Goal: Find contact information: Find contact information

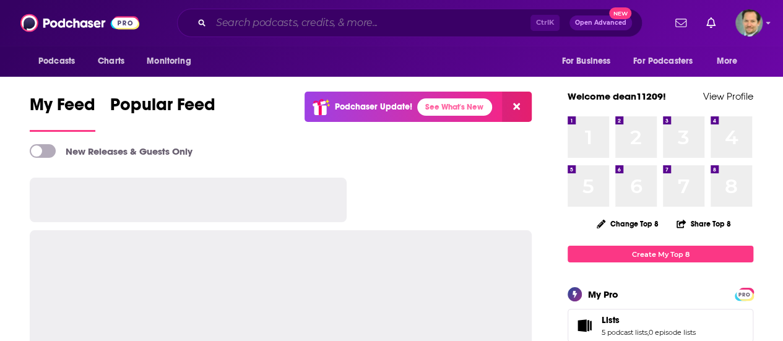
click at [249, 19] on input "Search podcasts, credits, & more..." at bounding box center [370, 23] width 319 height 20
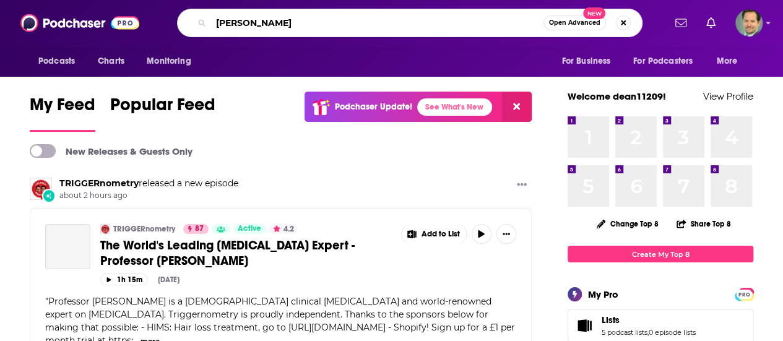
type input "[PERSON_NAME]"
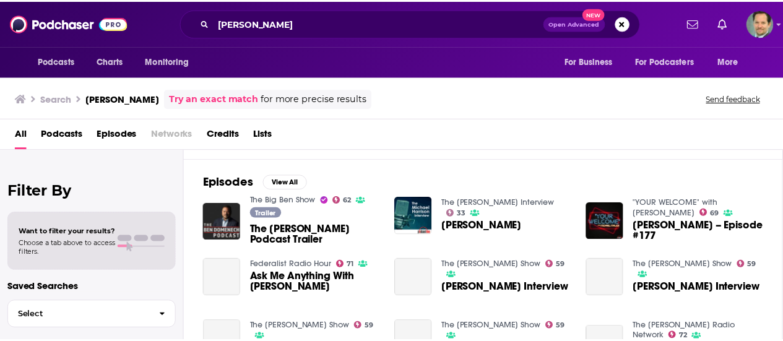
scroll to position [186, 0]
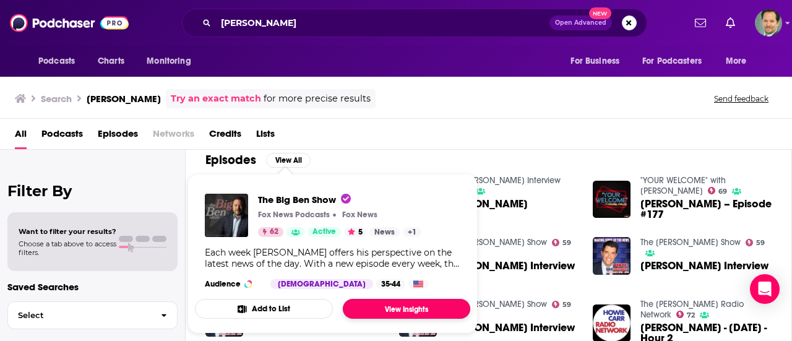
click at [386, 303] on link "View Insights" at bounding box center [406, 309] width 127 height 20
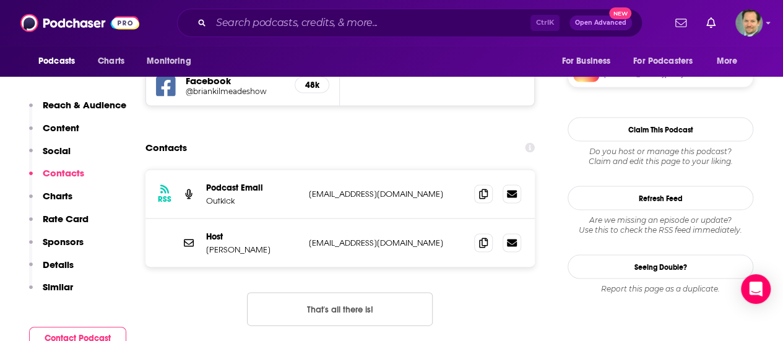
scroll to position [1176, 0]
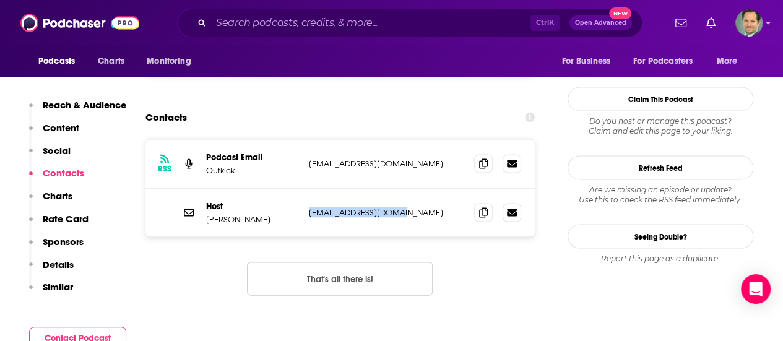
drag, startPoint x: 408, startPoint y: 150, endPoint x: 271, endPoint y: 174, distance: 139.5
click at [309, 207] on p "[EMAIL_ADDRESS][DOMAIN_NAME]" at bounding box center [386, 212] width 155 height 11
copy p "[EMAIL_ADDRESS][DOMAIN_NAME]"
click at [181, 231] on div "RSS Podcast Email Outkick [EMAIL_ADDRESS][DOMAIN_NAME] [EMAIL_ADDRESS][DOMAIN_N…" at bounding box center [339, 227] width 389 height 176
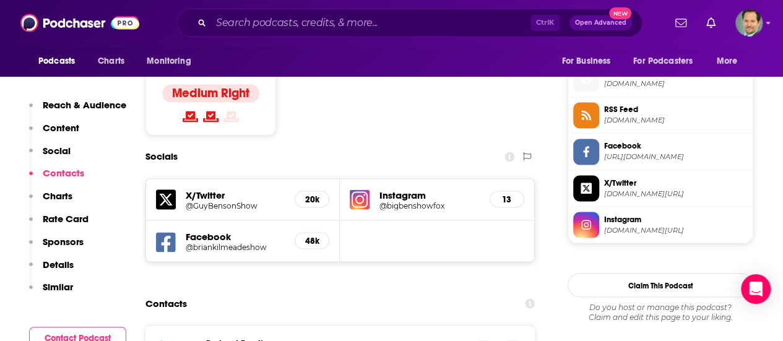
scroll to position [804, 0]
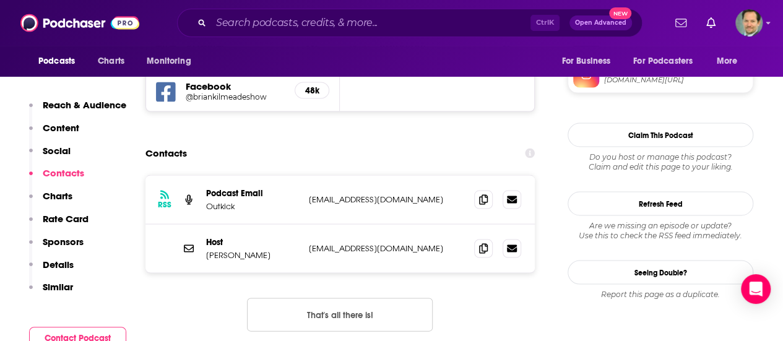
scroll to position [1114, 0]
